Goal: Check status: Verify the current state of an ongoing process or item

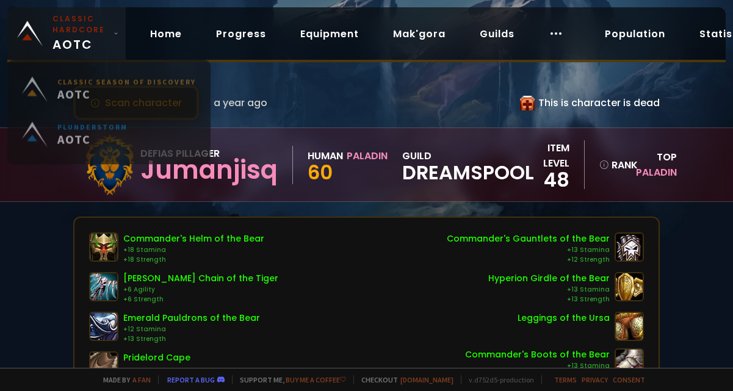
click at [77, 32] on small "Classic Hardcore" at bounding box center [80, 24] width 56 height 22
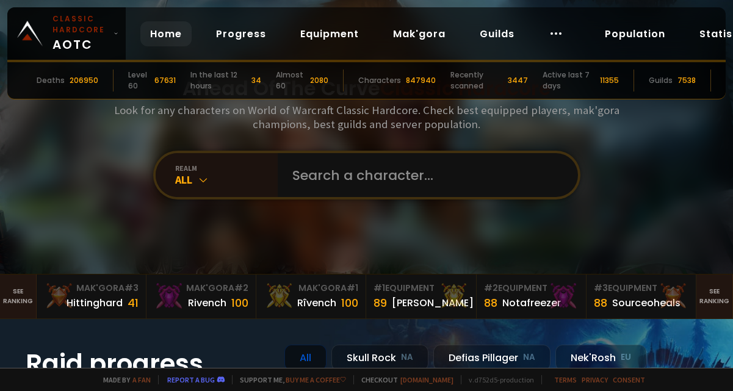
click at [70, 149] on div "Ahead Of The Curve Classic Hardcore Look for any characters on World of Warcraf…" at bounding box center [366, 137] width 733 height 274
click at [327, 162] on input "text" at bounding box center [424, 175] width 278 height 44
type input "germanaka"
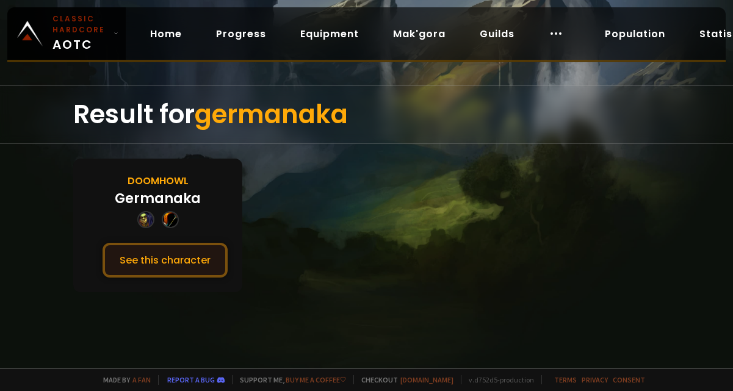
click at [170, 253] on button "See this character" at bounding box center [164, 260] width 125 height 35
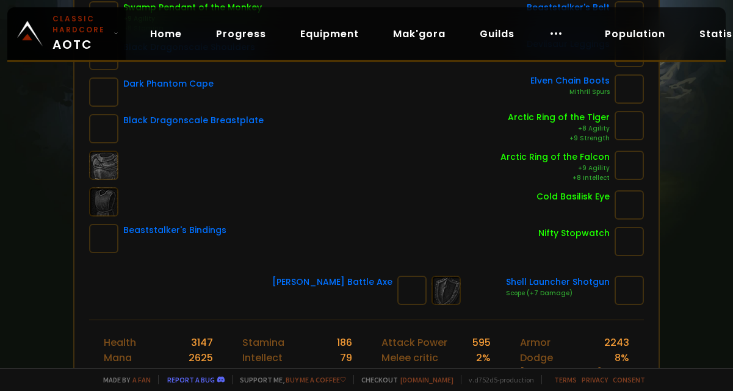
scroll to position [305, 0]
